Goal: Information Seeking & Learning: Learn about a topic

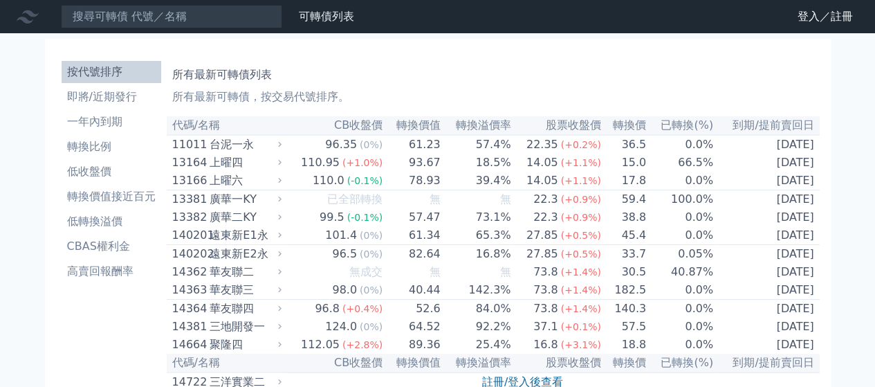
scroll to position [115, 0]
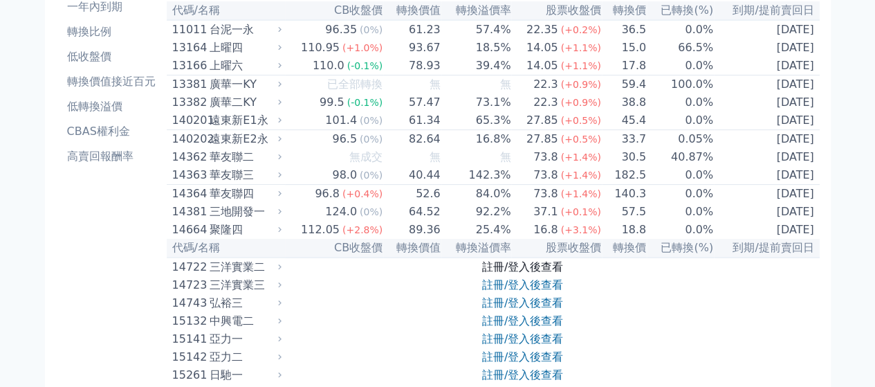
click at [534, 273] on link "註冊/登入後查看" at bounding box center [522, 266] width 81 height 13
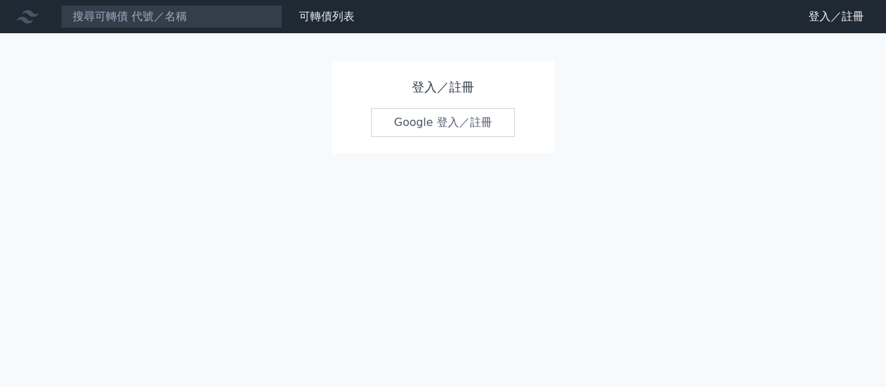
click at [453, 120] on link "Google 登入／註冊" at bounding box center [443, 122] width 144 height 29
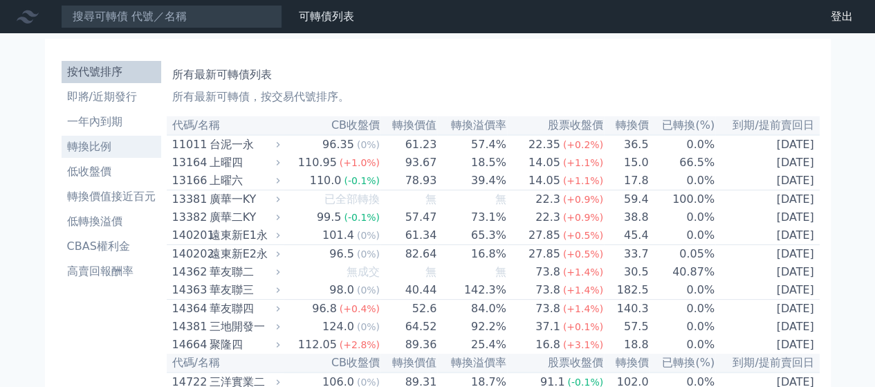
click at [107, 142] on li "轉換比例" at bounding box center [112, 146] width 100 height 17
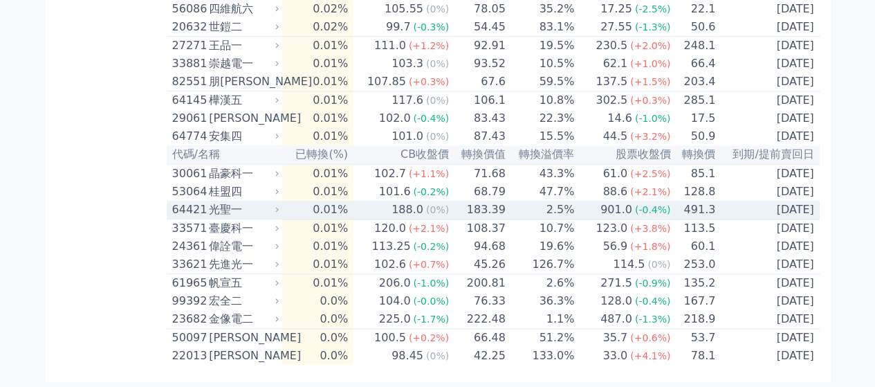
scroll to position [3806, 0]
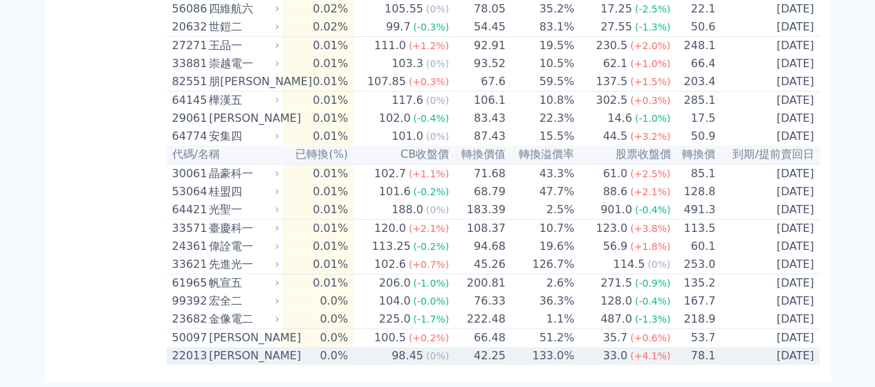
click at [216, 355] on div "[PERSON_NAME]" at bounding box center [242, 355] width 67 height 17
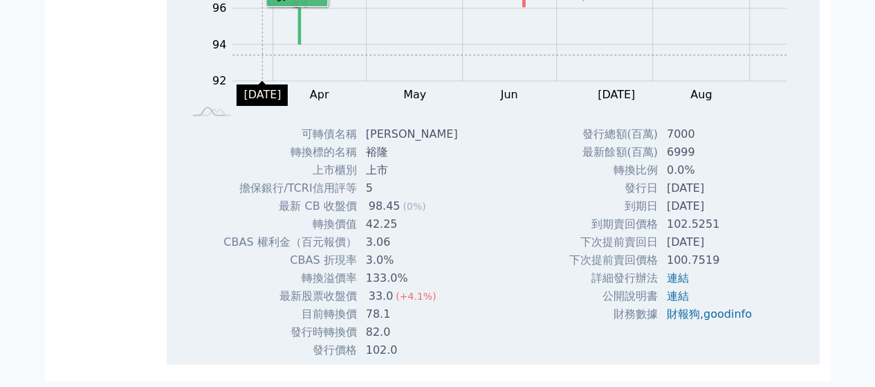
scroll to position [3910, 0]
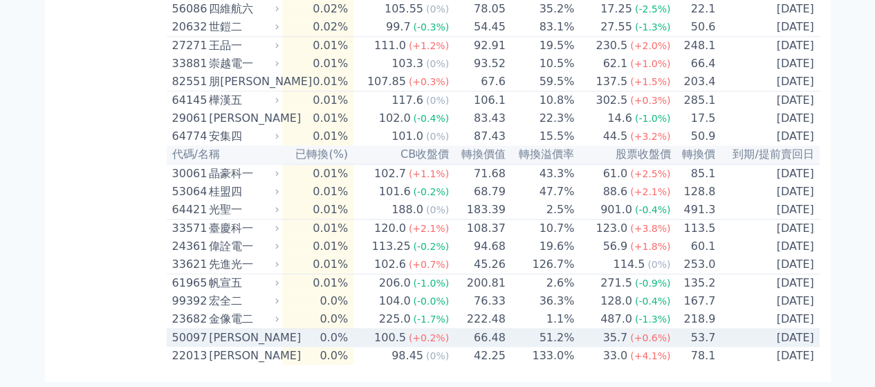
click at [226, 333] on div "[PERSON_NAME]" at bounding box center [242, 337] width 67 height 17
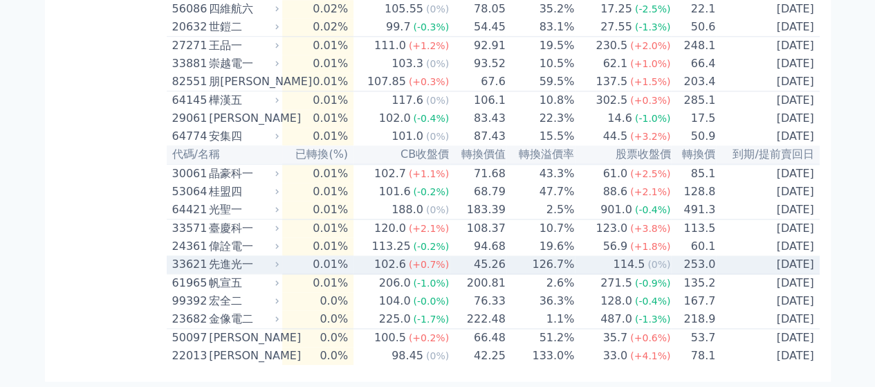
click at [224, 258] on div "先進光一" at bounding box center [242, 264] width 67 height 17
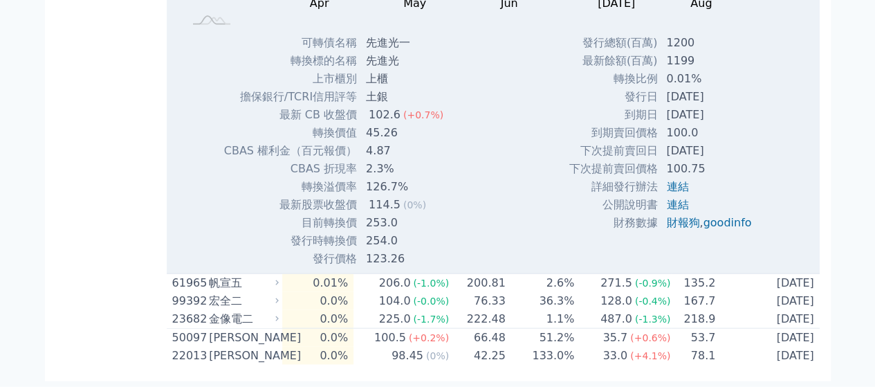
scroll to position [4256, 0]
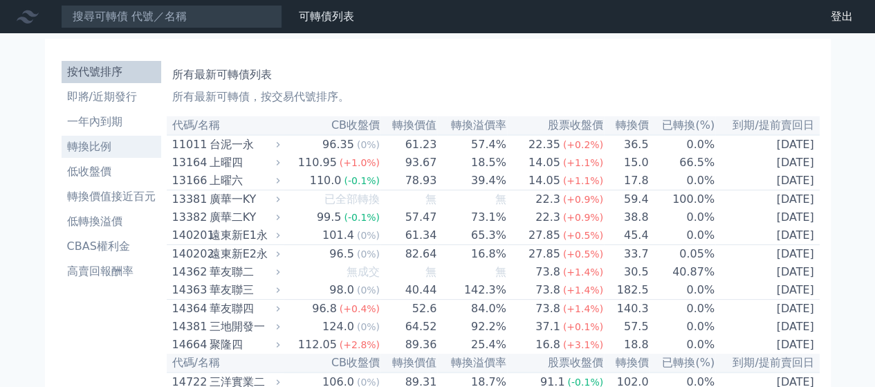
click at [100, 145] on li "轉換比例" at bounding box center [112, 146] width 100 height 17
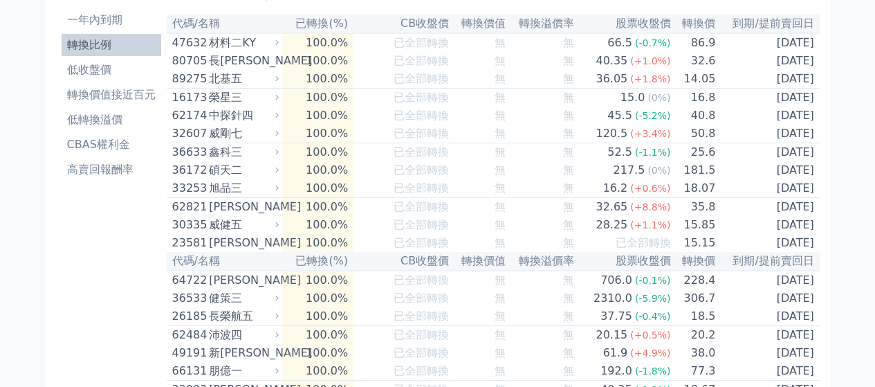
scroll to position [3806, 0]
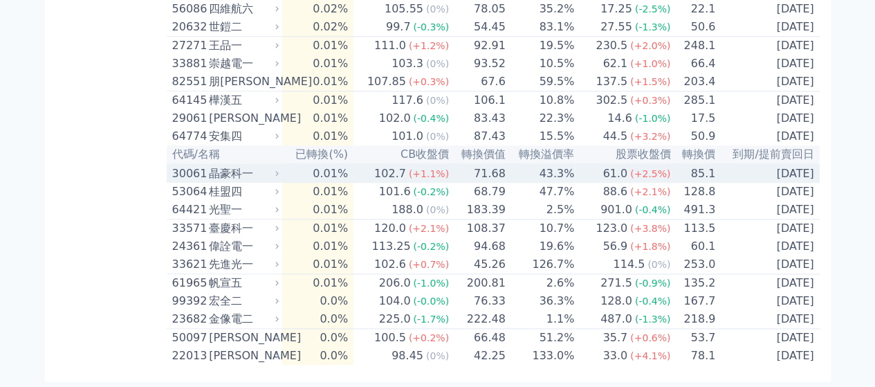
click at [219, 165] on div "晶豪科一" at bounding box center [242, 173] width 67 height 17
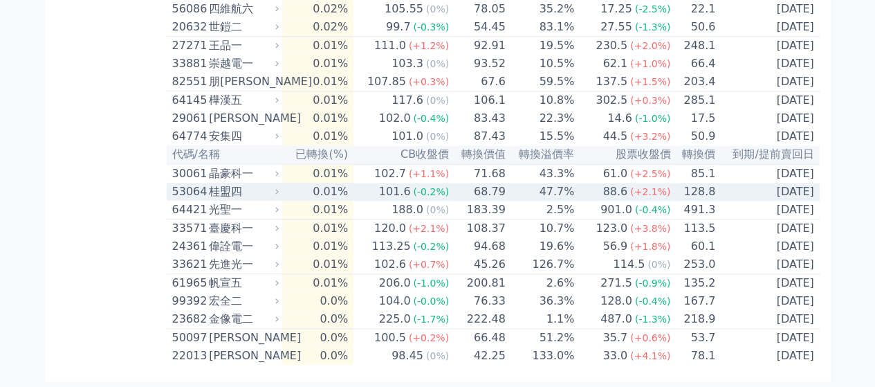
click at [246, 183] on div "桂盟四" at bounding box center [242, 191] width 67 height 17
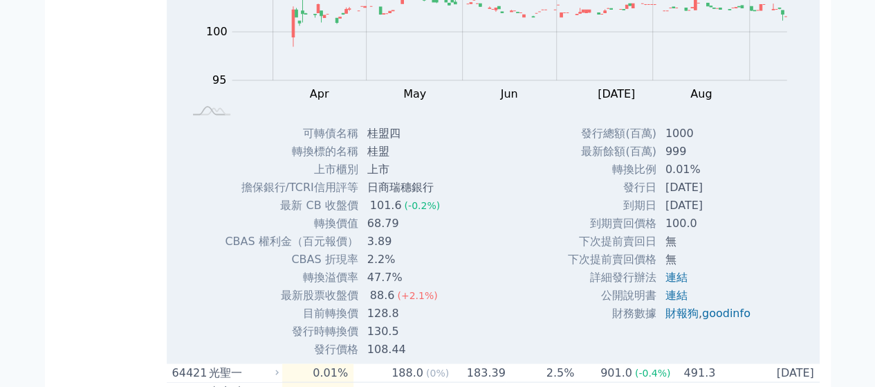
scroll to position [3795, 0]
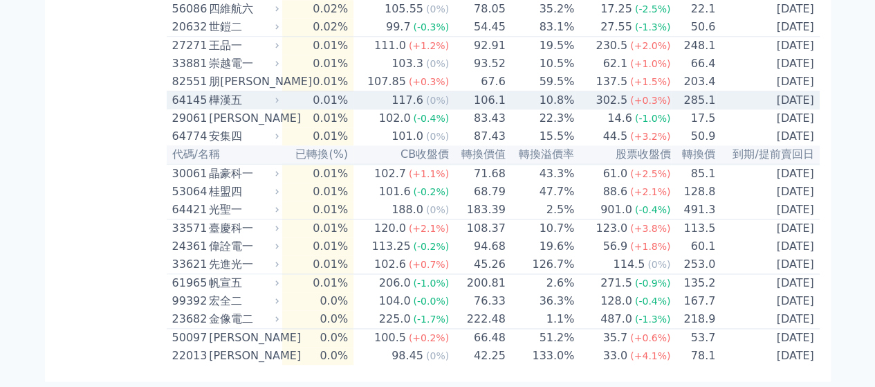
scroll to position [3679, 0]
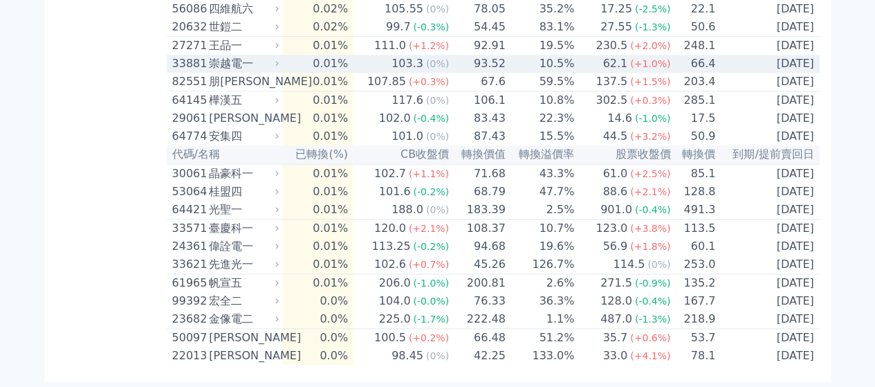
click at [234, 72] on div "崇越電一" at bounding box center [242, 63] width 67 height 17
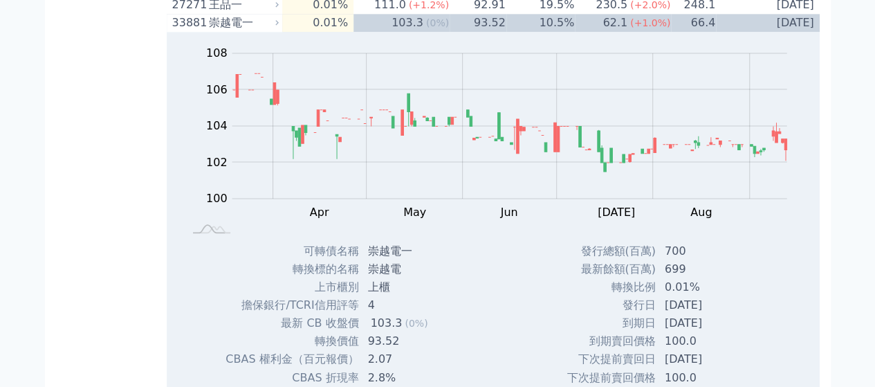
scroll to position [3564, 0]
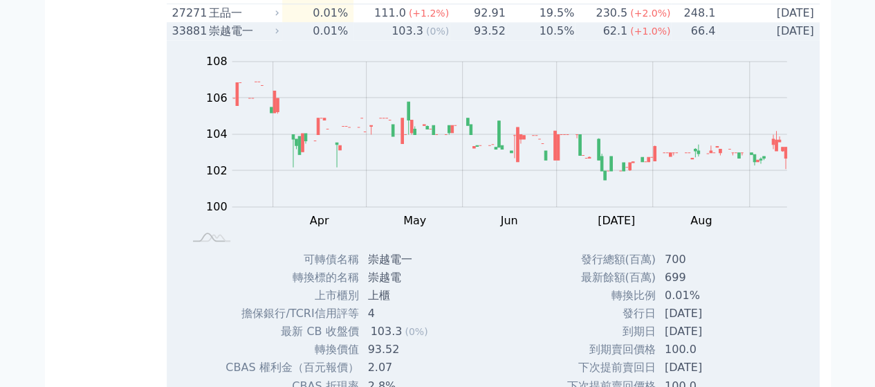
click at [228, 39] on div "崇越電一" at bounding box center [242, 31] width 67 height 17
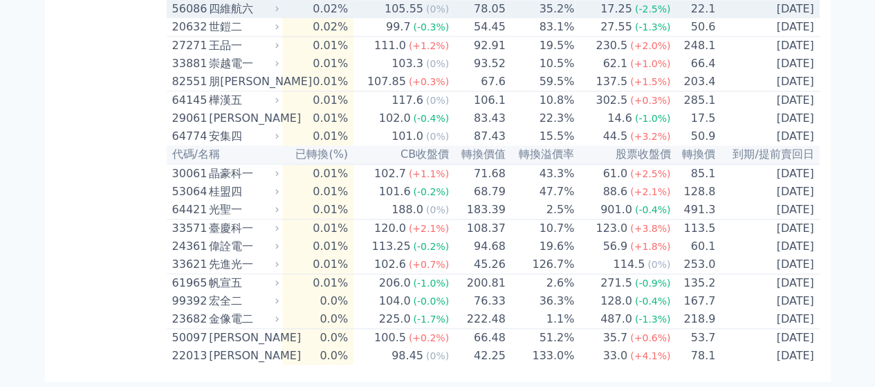
click at [238, 17] on div "四維航六" at bounding box center [242, 9] width 67 height 17
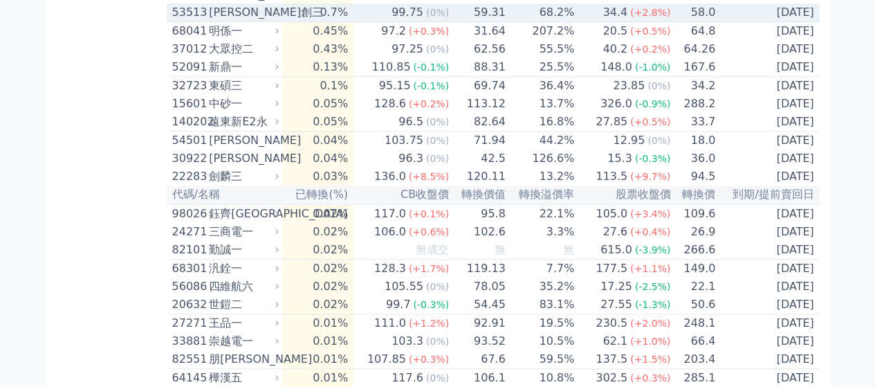
scroll to position [3218, 0]
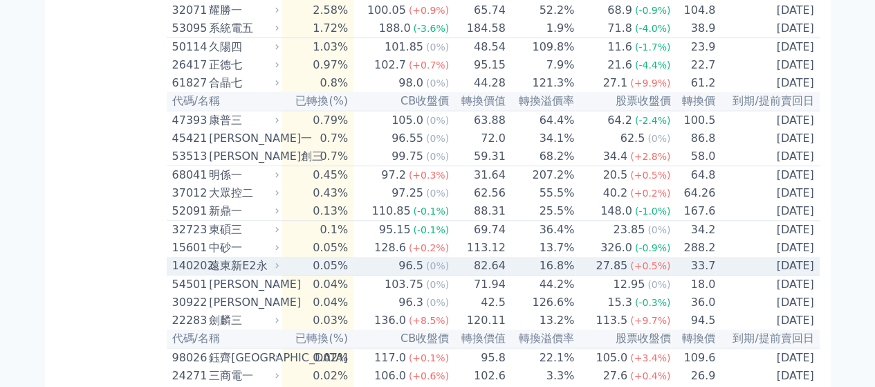
scroll to position [3103, 0]
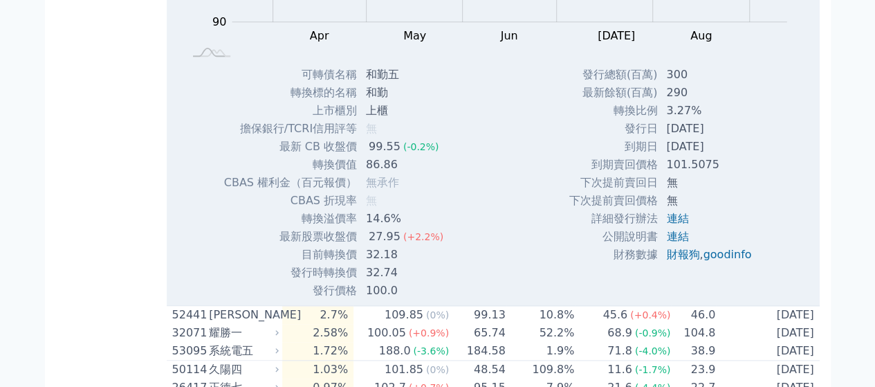
scroll to position [3218, 0]
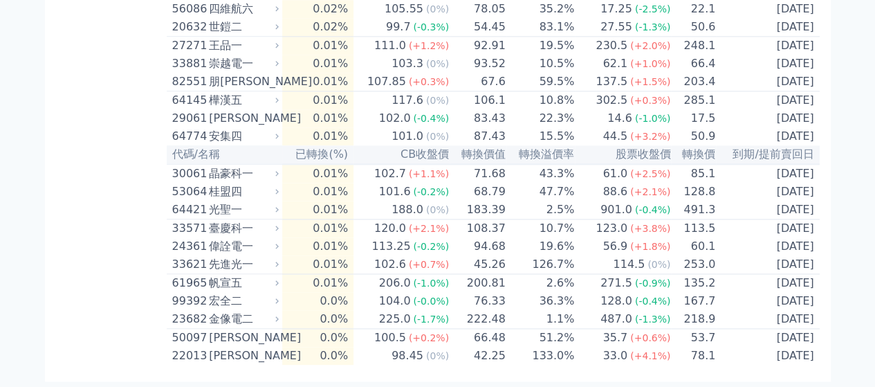
scroll to position [3564, 0]
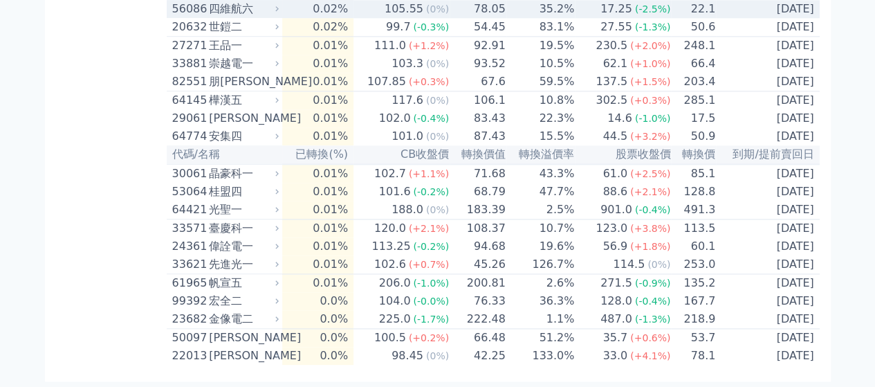
click at [226, 17] on div "四維航六" at bounding box center [242, 9] width 67 height 17
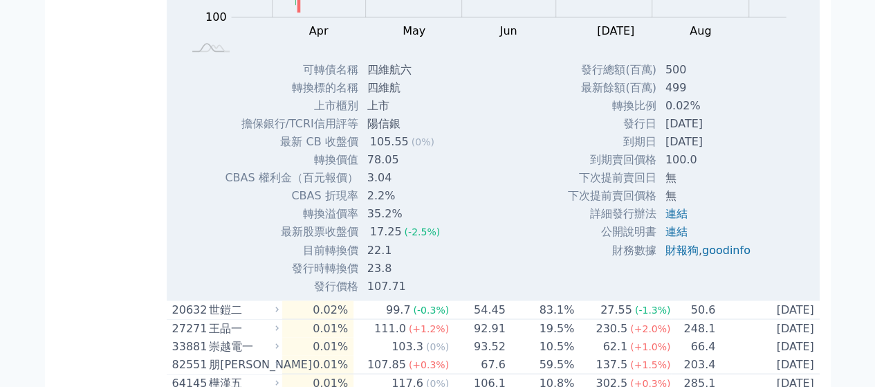
scroll to position [3679, 0]
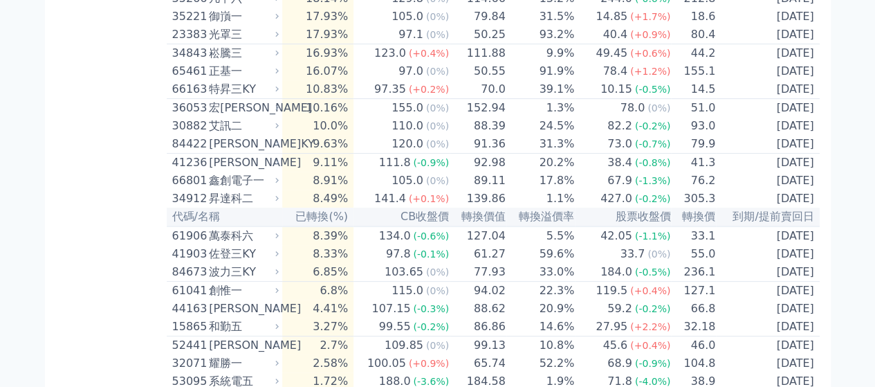
scroll to position [2641, 0]
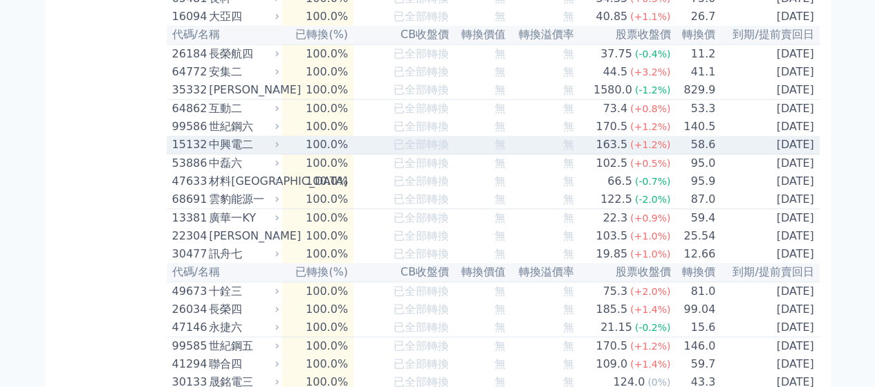
scroll to position [0, 0]
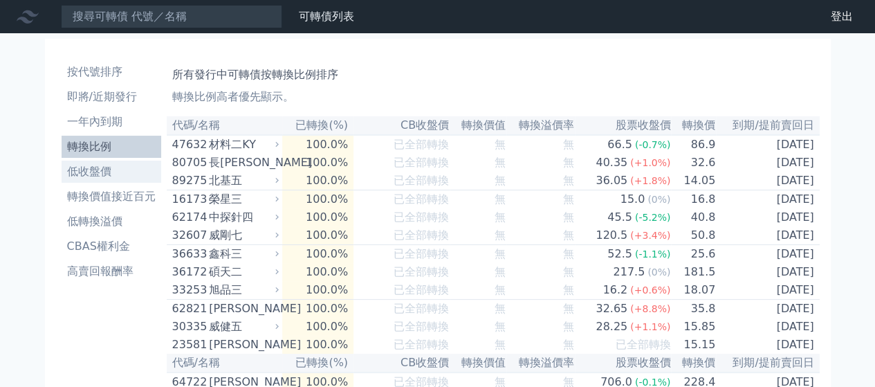
click at [103, 167] on li "低收盤價" at bounding box center [112, 171] width 100 height 17
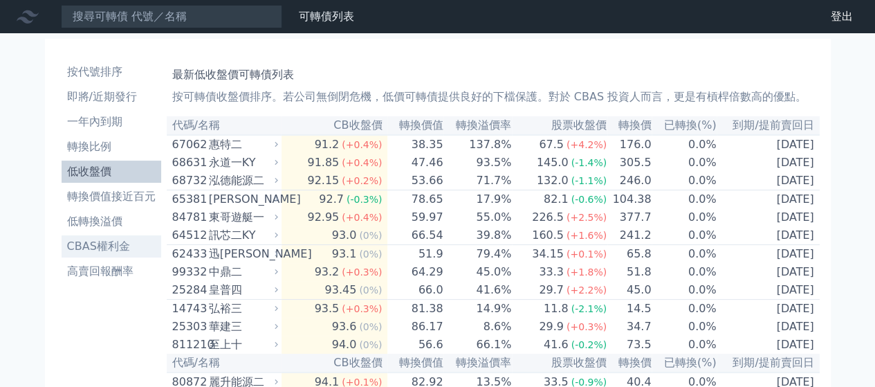
click at [115, 246] on li "CBAS權利金" at bounding box center [112, 246] width 100 height 17
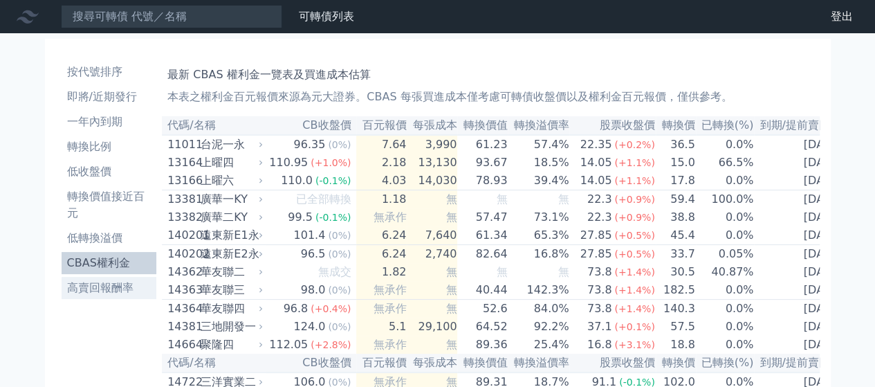
click at [100, 284] on li "高賣回報酬率" at bounding box center [109, 288] width 95 height 17
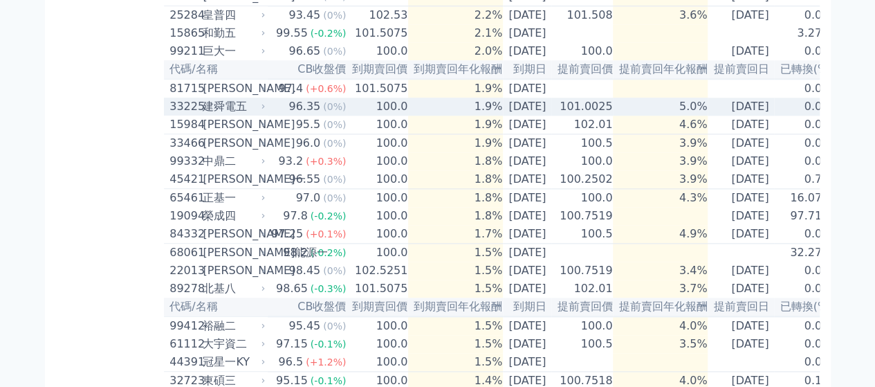
scroll to position [574, 0]
